Goal: Task Accomplishment & Management: Manage account settings

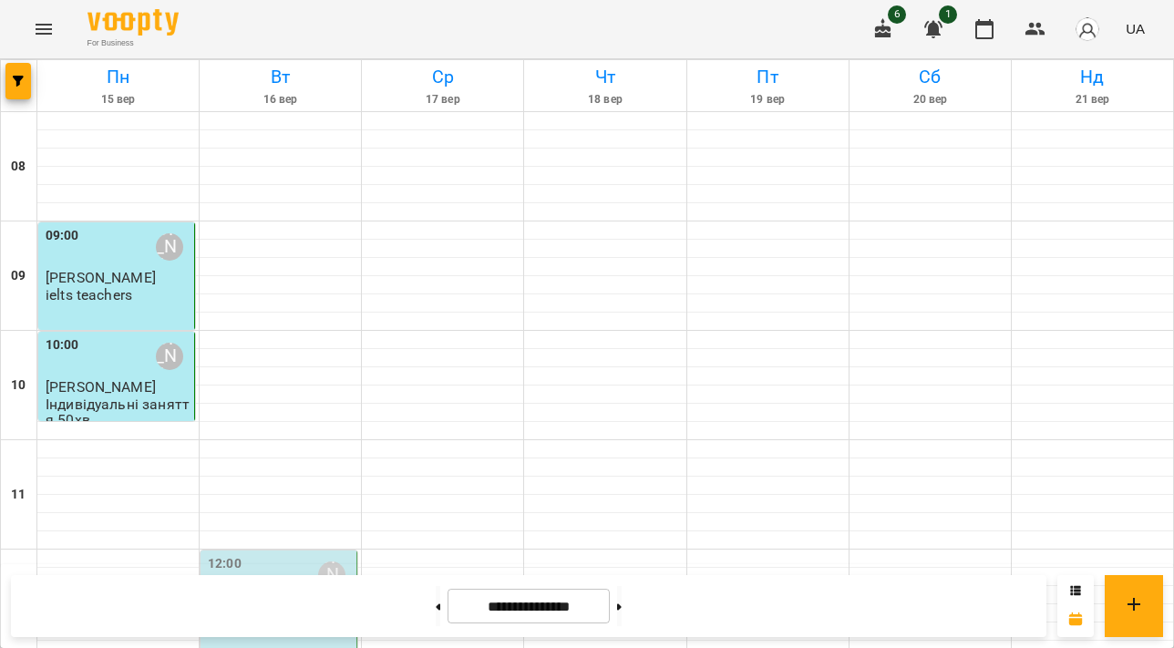
scroll to position [334, 0]
click at [245, 554] on div "12:00 [PERSON_NAME]" at bounding box center [280, 575] width 145 height 42
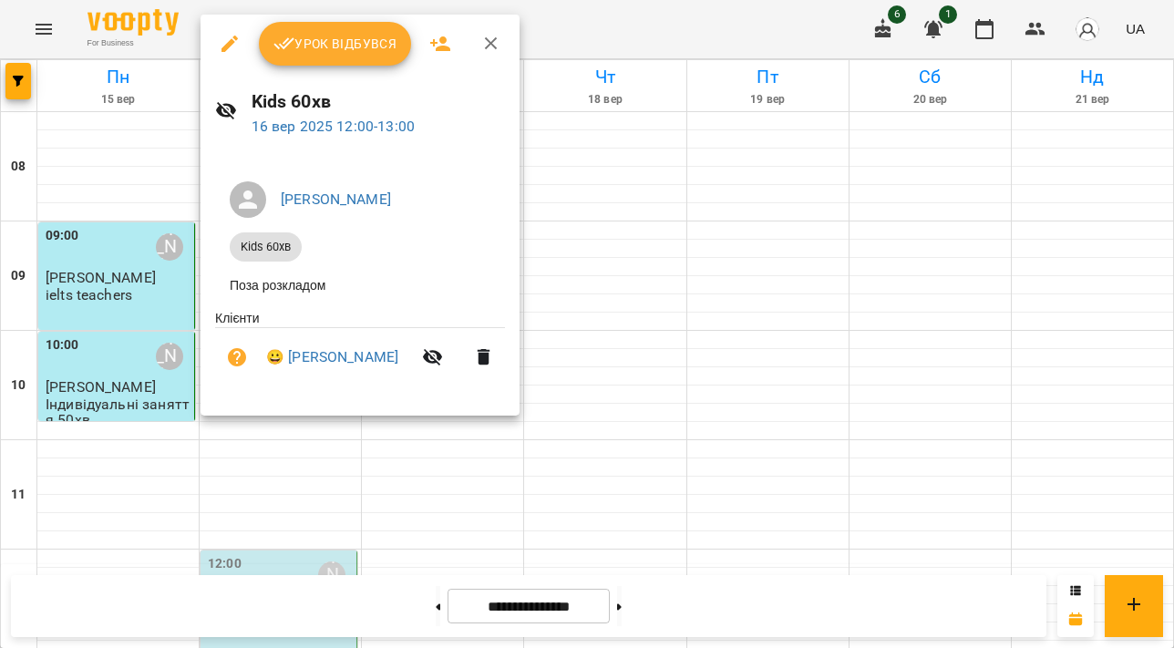
click at [324, 47] on span "Урок відбувся" at bounding box center [335, 44] width 124 height 22
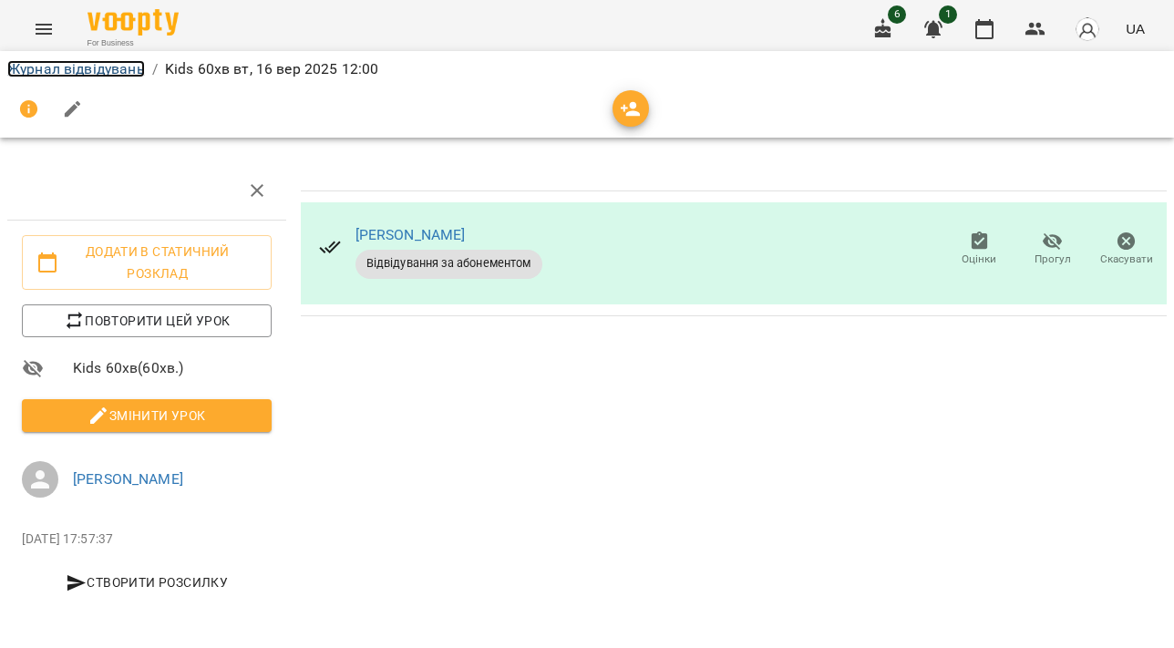
click at [114, 69] on link "Журнал відвідувань" at bounding box center [76, 68] width 138 height 17
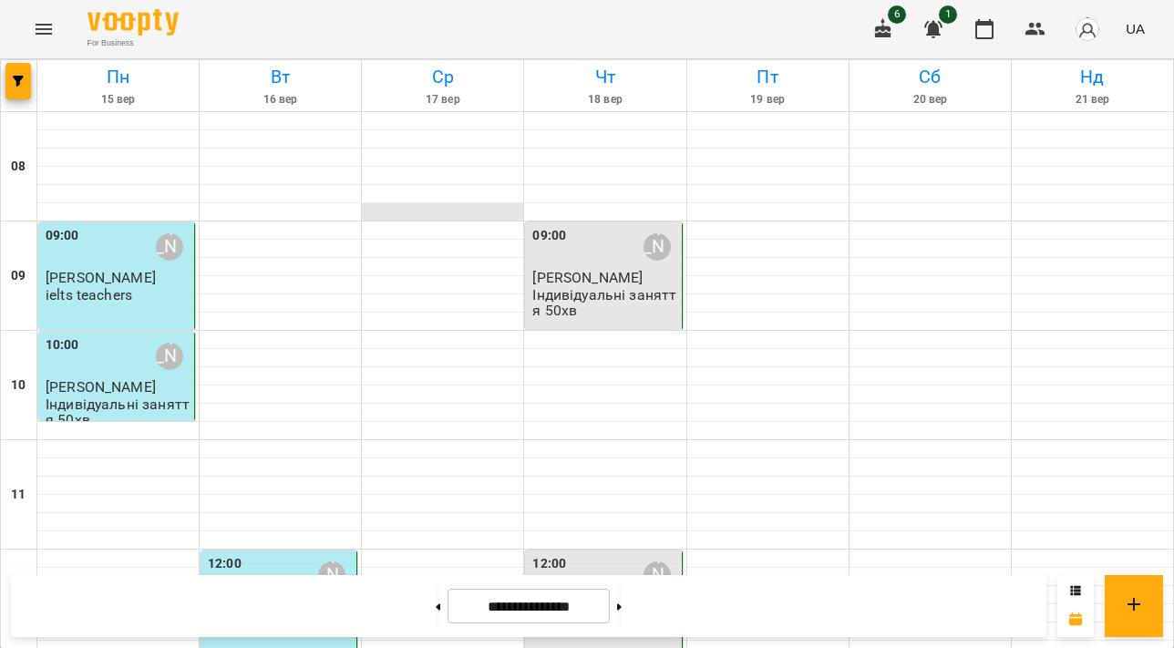
scroll to position [868, 0]
click at [930, 31] on icon "button" at bounding box center [933, 29] width 18 height 17
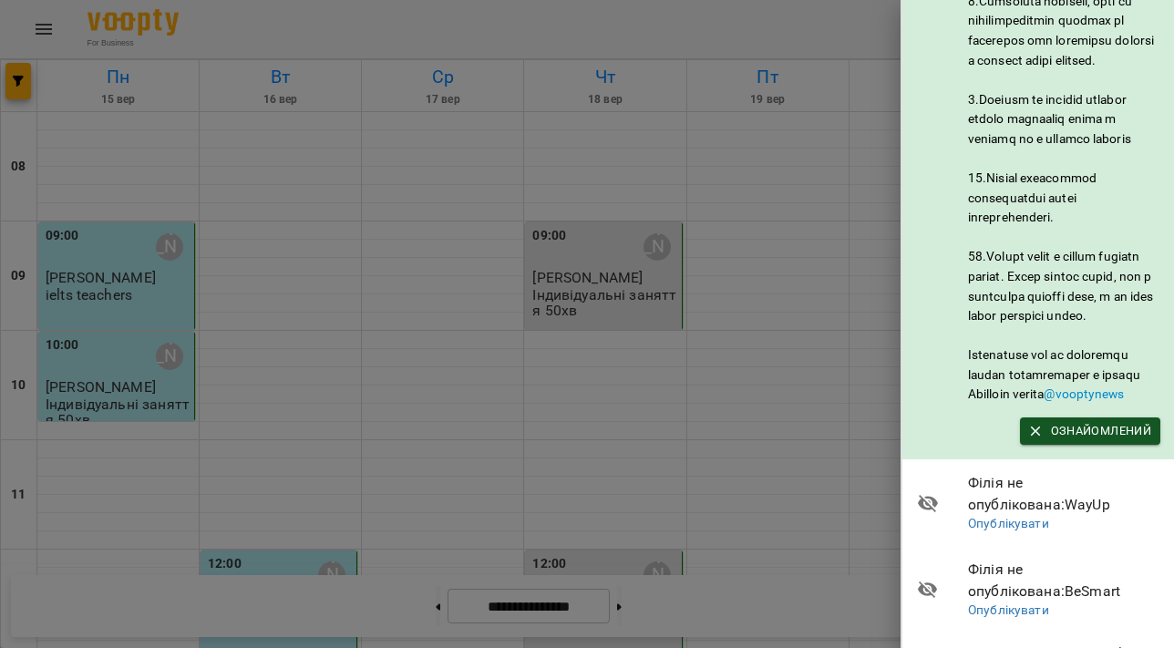
scroll to position [1146, 0]
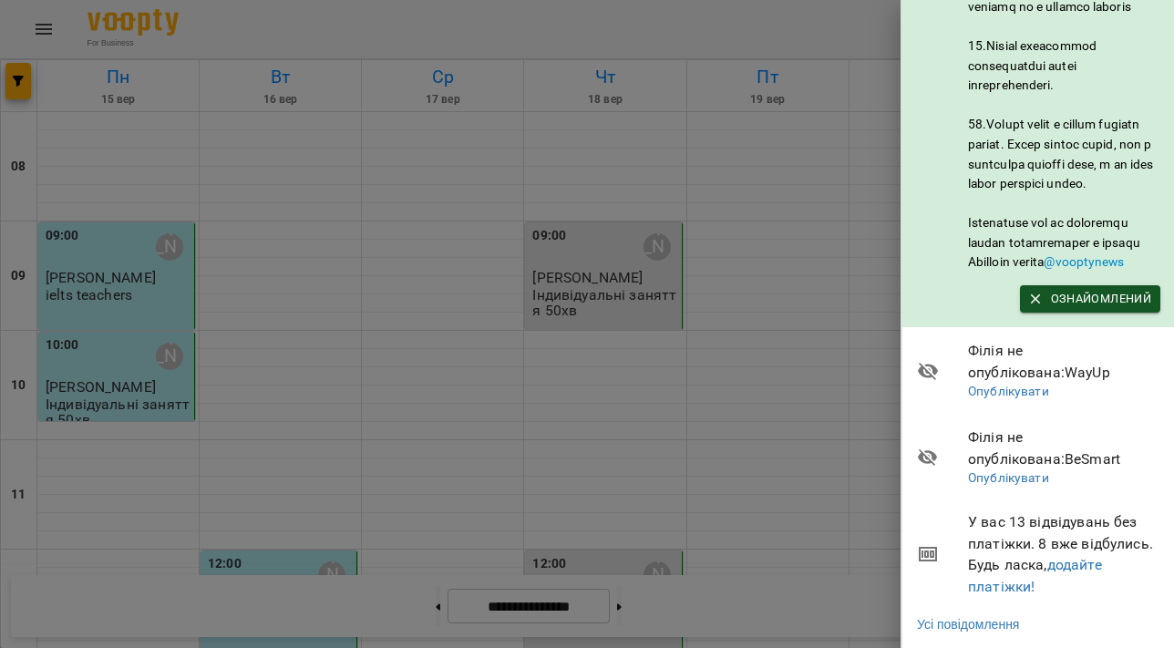
click at [701, 7] on div at bounding box center [587, 324] width 1174 height 648
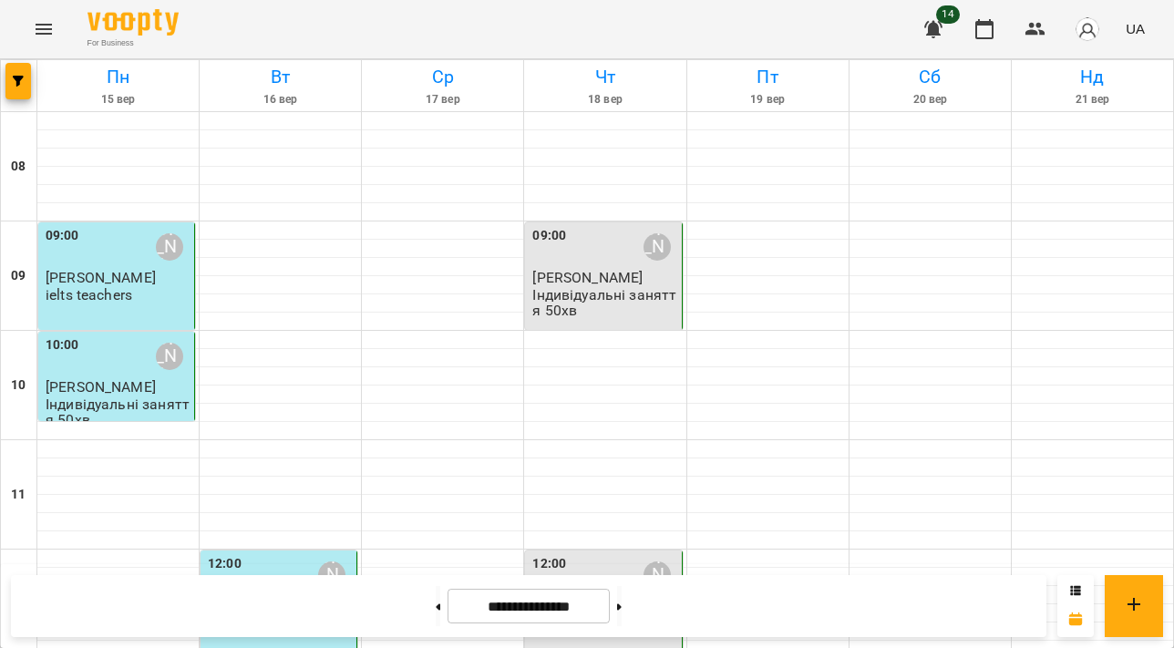
scroll to position [774, 0]
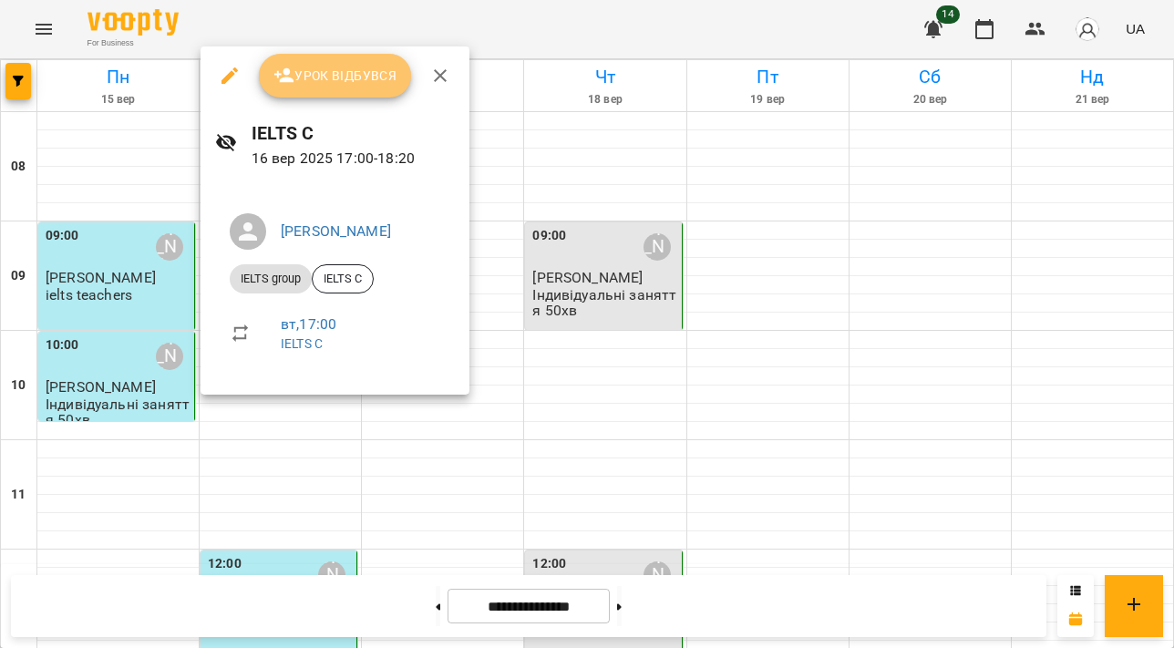
click at [308, 74] on span "Урок відбувся" at bounding box center [335, 76] width 124 height 22
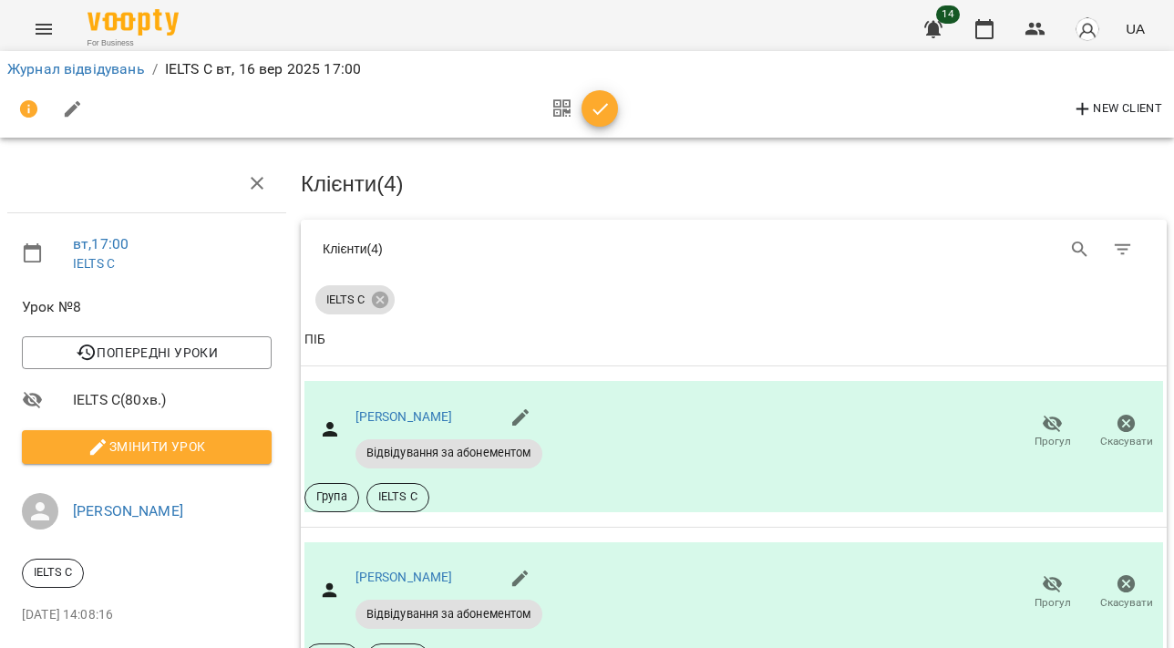
scroll to position [210, 0]
click at [1060, 415] on icon "button" at bounding box center [1052, 423] width 20 height 17
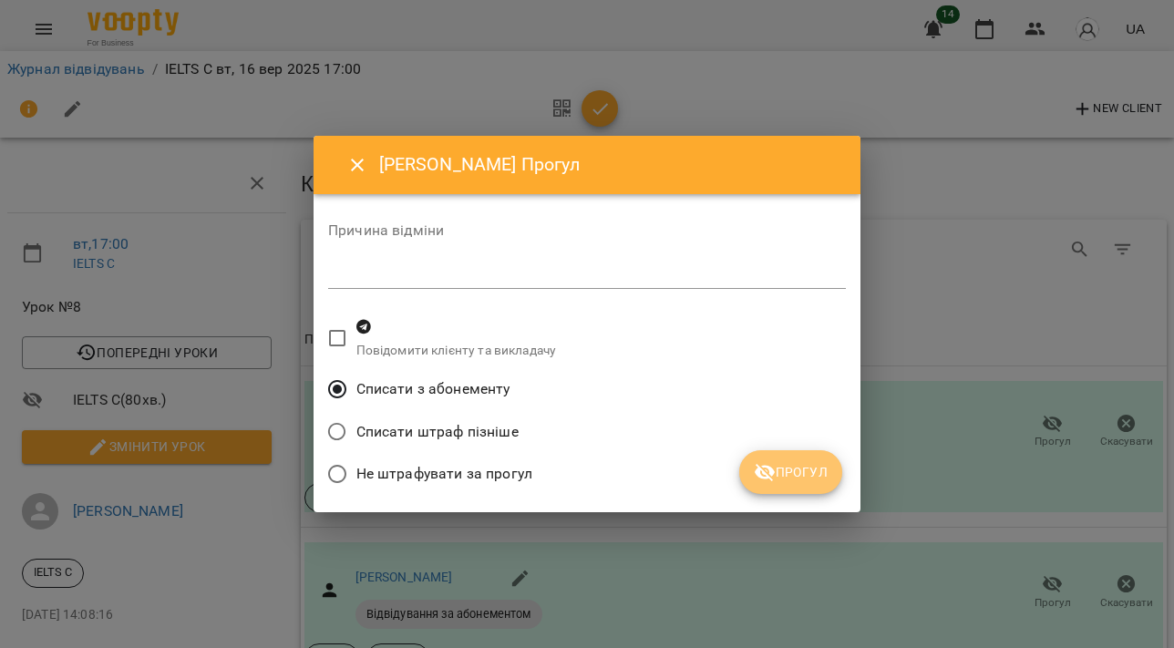
click at [787, 471] on span "Прогул" at bounding box center [790, 472] width 74 height 22
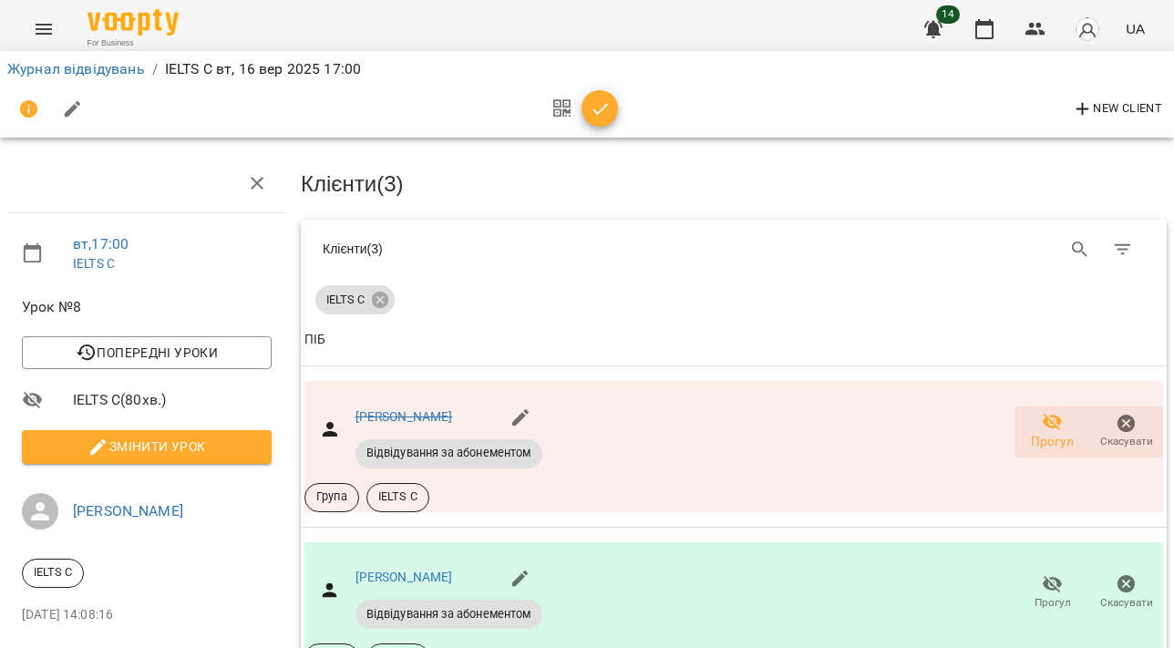
scroll to position [0, 0]
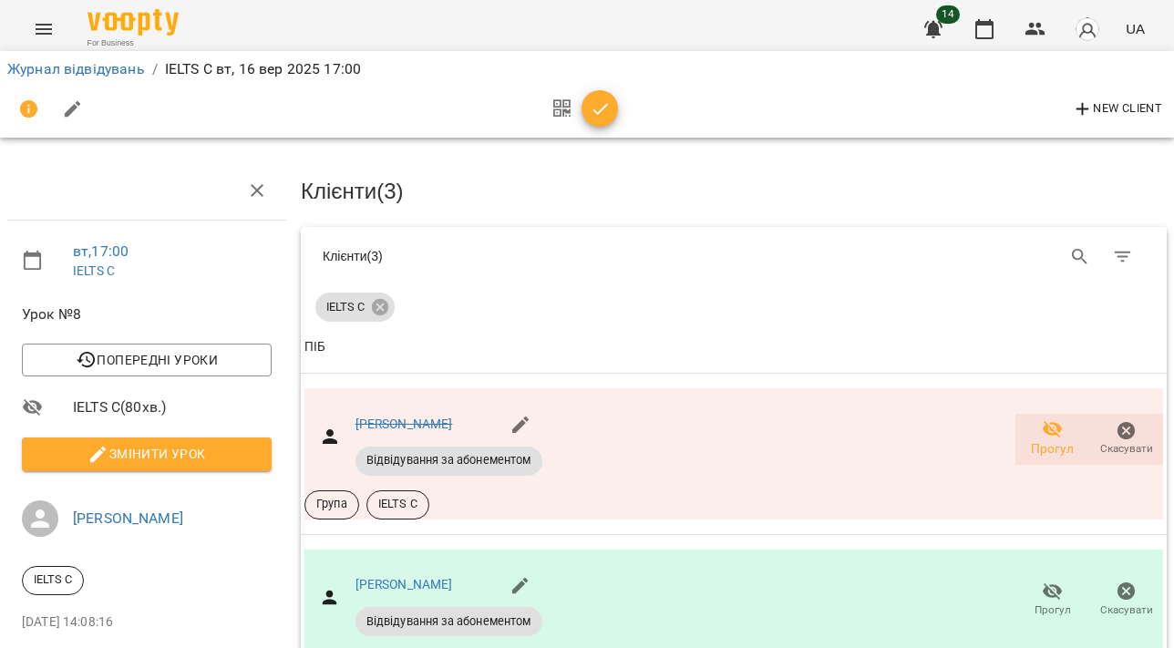
click at [97, 468] on button "Змінити урок" at bounding box center [147, 453] width 250 height 33
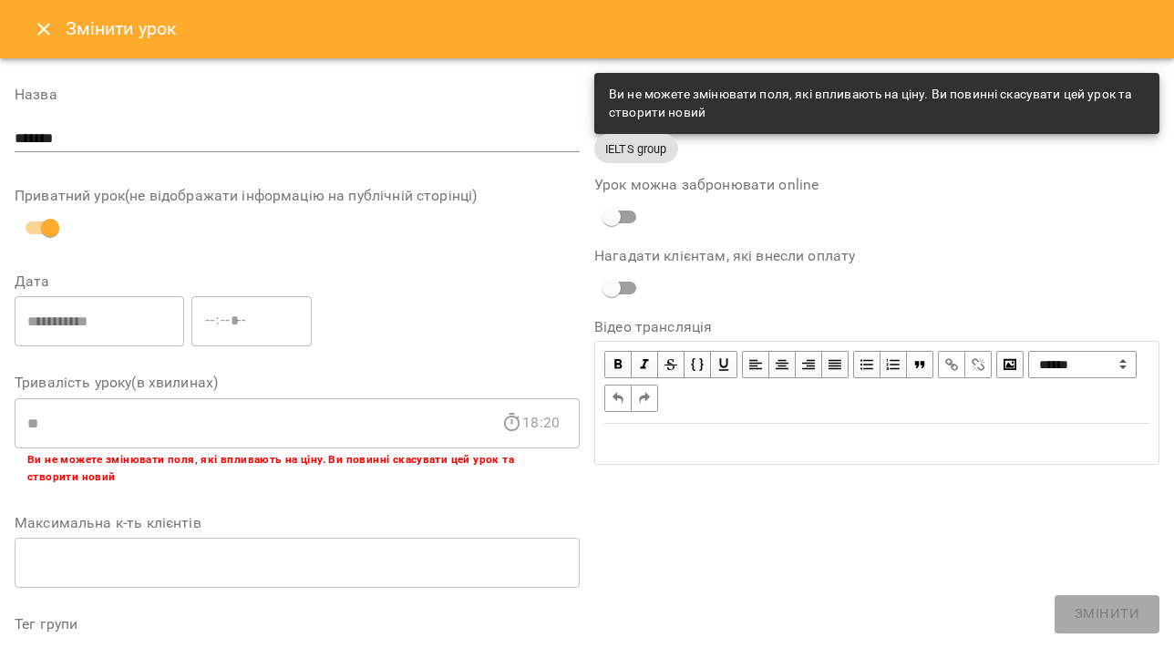
scroll to position [615, 0]
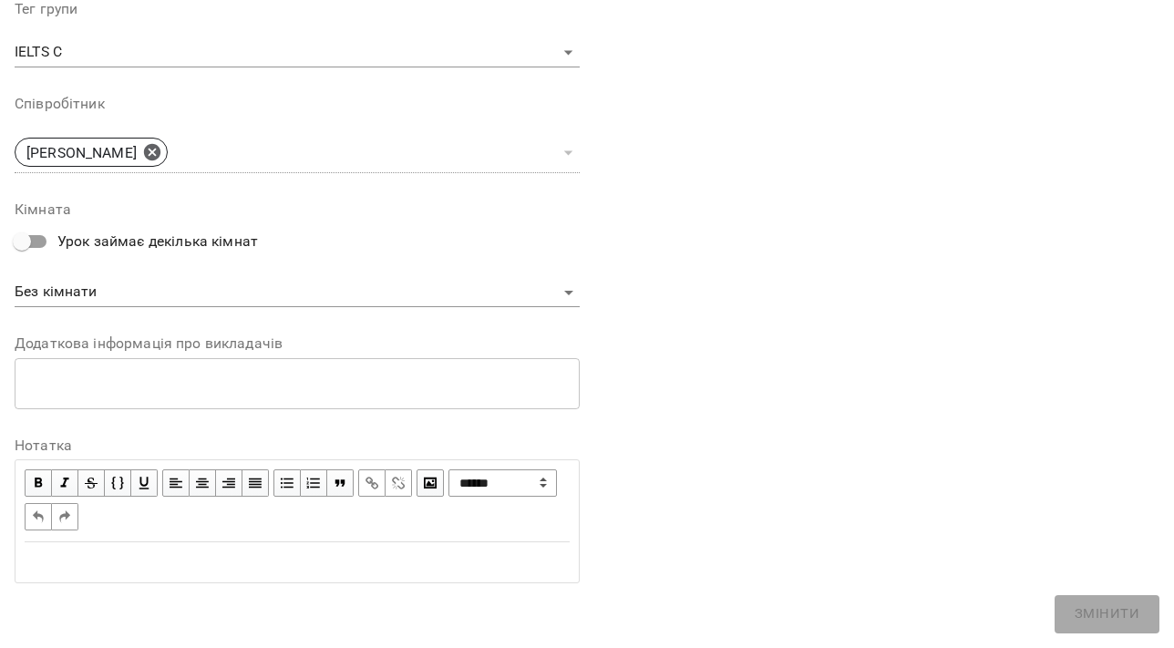
click at [292, 572] on div "Edit text" at bounding box center [296, 562] width 561 height 38
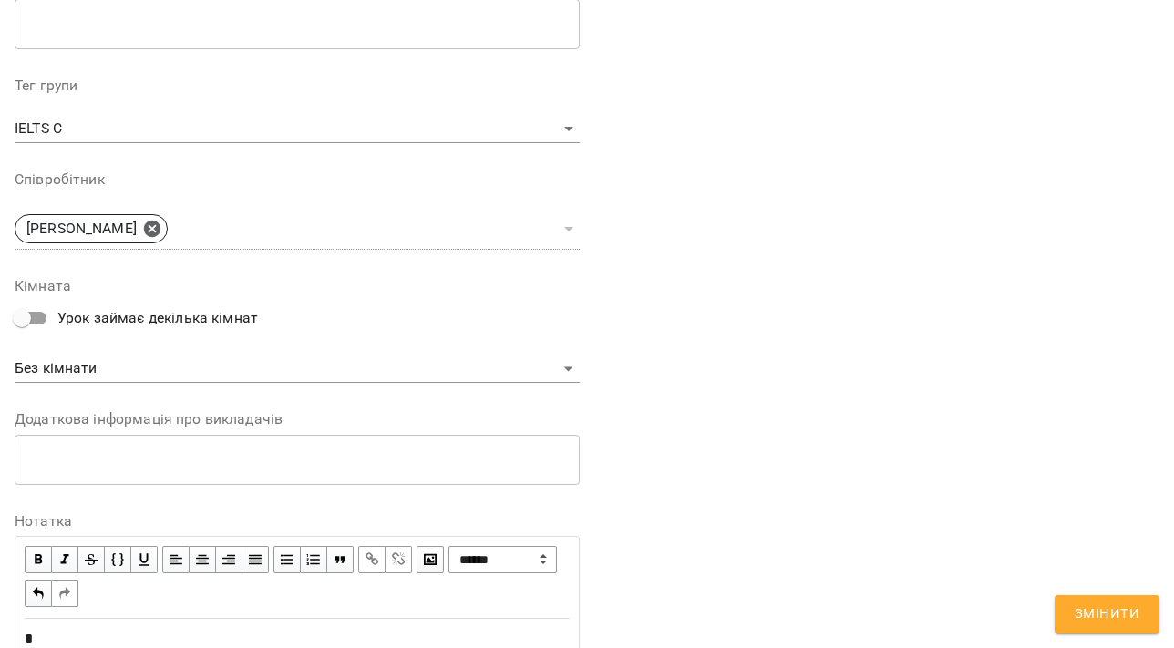
scroll to position [692, 0]
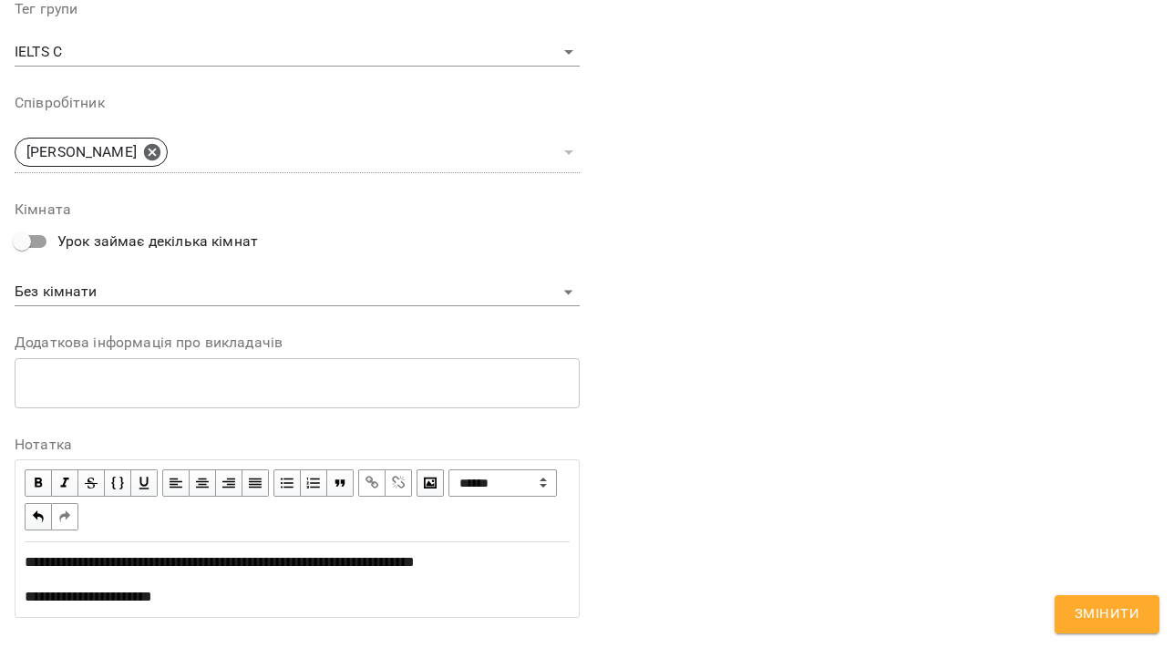
click at [237, 559] on span "**********" at bounding box center [220, 562] width 390 height 14
click at [198, 594] on div "**********" at bounding box center [297, 597] width 545 height 22
click at [499, 599] on div "**********" at bounding box center [297, 597] width 545 height 22
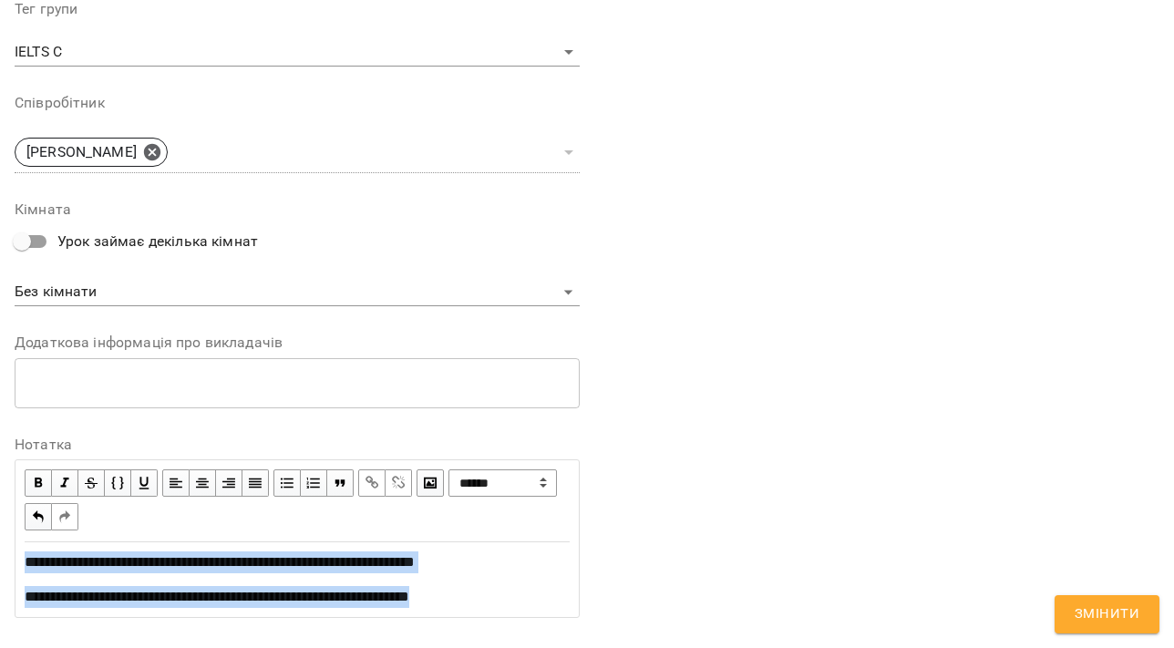
drag, startPoint x: 502, startPoint y: 604, endPoint x: -42, endPoint y: 477, distance: 558.7
click at [0, 477] on html "For Business 14 UA Журнал відвідувань / IELTS C вт, 16 вер 2025 17:00 New Clien…" at bounding box center [587, 536] width 1174 height 1072
copy div "**********"
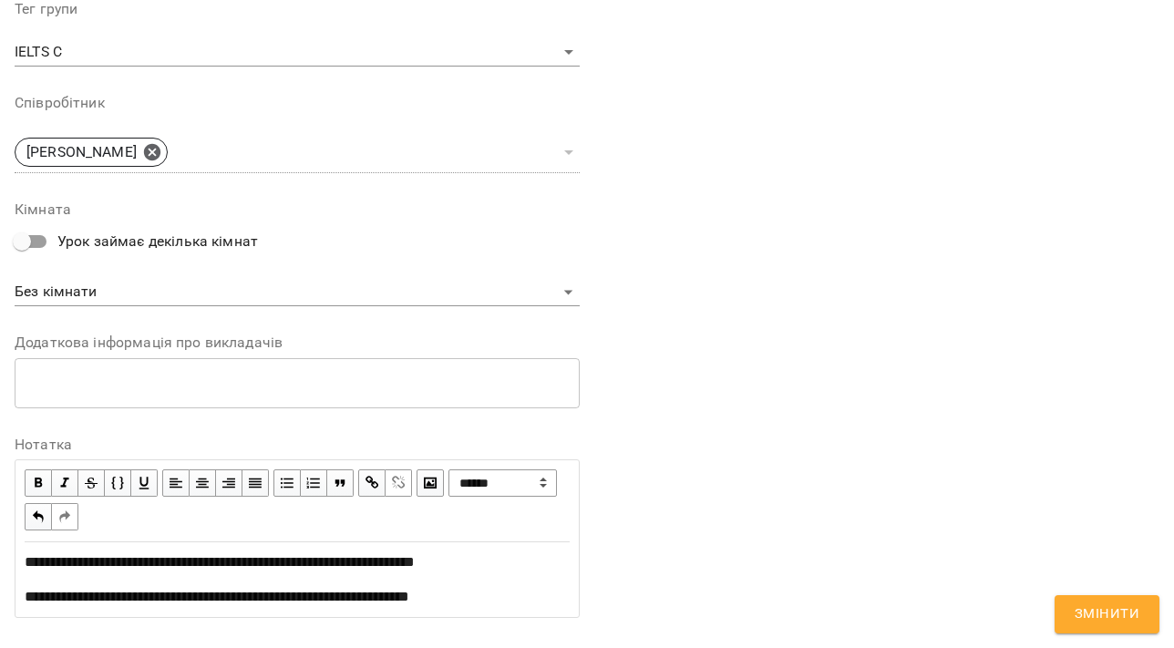
click at [815, 377] on div "**********" at bounding box center [876, 45] width 579 height 1189
click at [1094, 619] on span "Змінити" at bounding box center [1106, 614] width 65 height 24
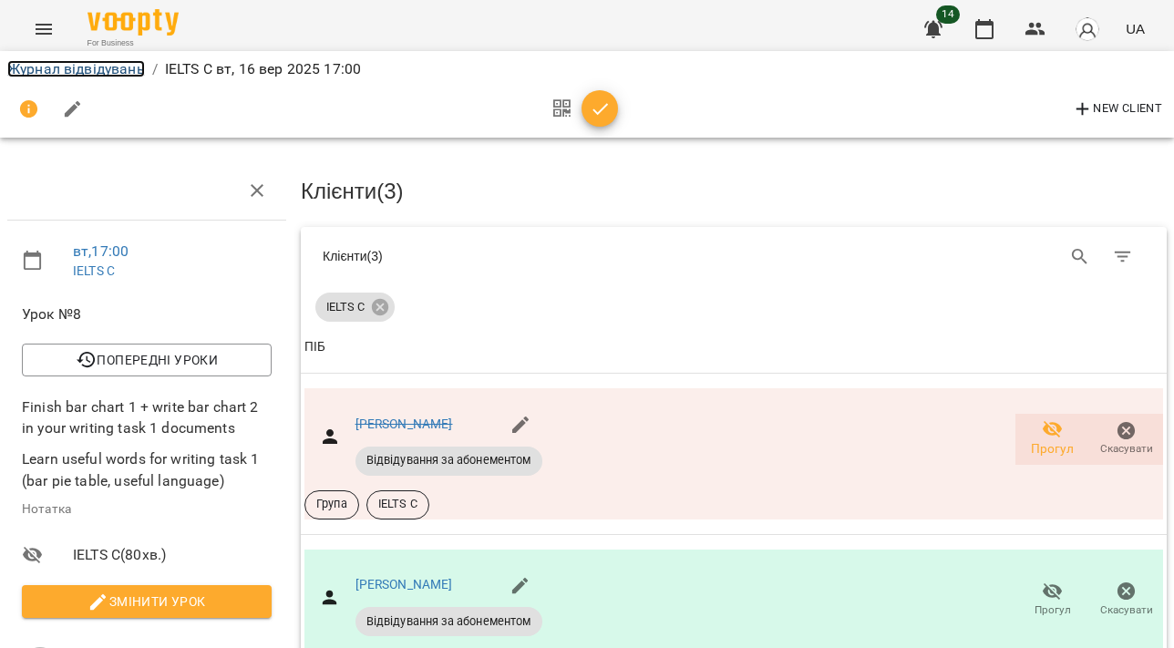
click at [60, 66] on link "Журнал відвідувань" at bounding box center [76, 68] width 138 height 17
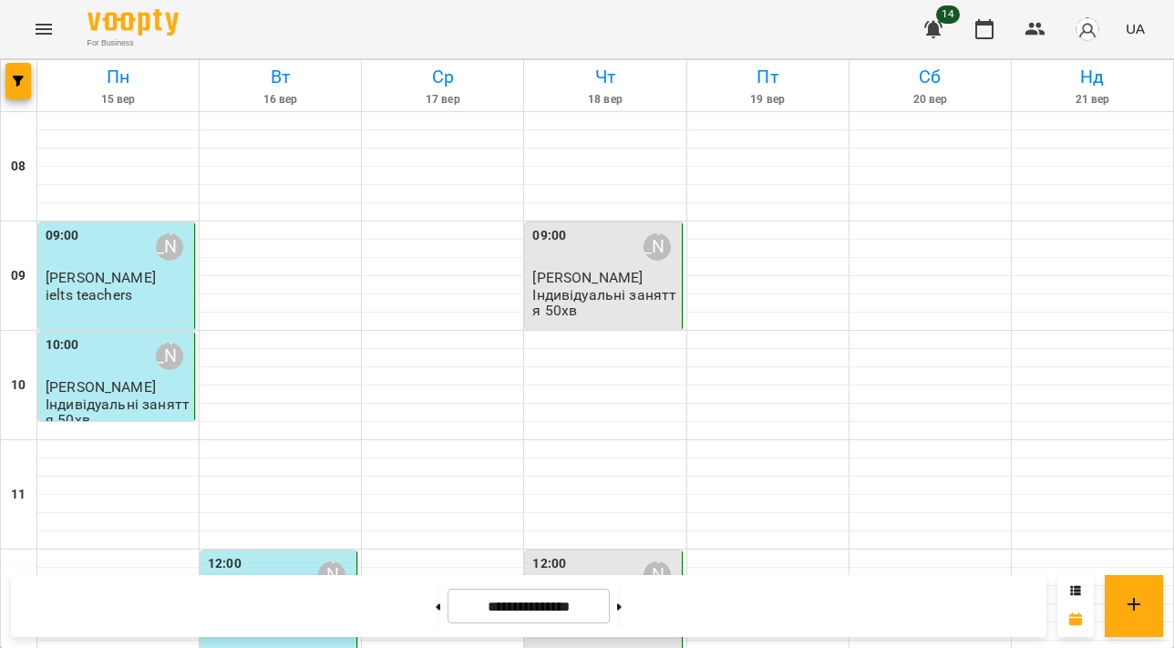
scroll to position [728, 0]
